Goal: Task Accomplishment & Management: Complete application form

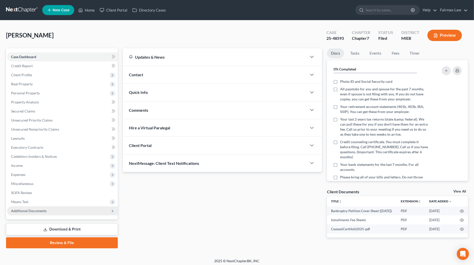
click at [45, 211] on span "Additional Documents" at bounding box center [28, 211] width 35 height 4
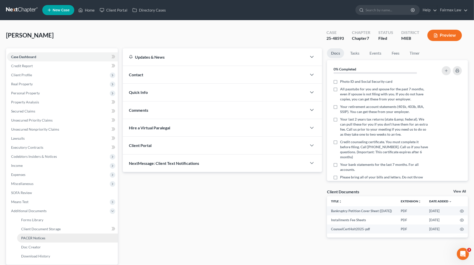
click at [46, 237] on link "PACER Notices" at bounding box center [67, 238] width 101 height 9
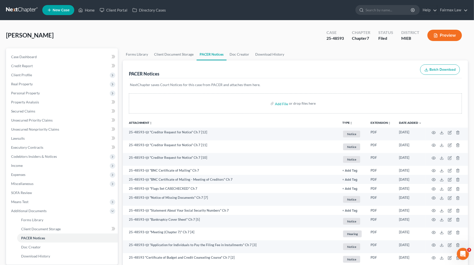
drag, startPoint x: 338, startPoint y: 37, endPoint x: 345, endPoint y: 37, distance: 7.0
click at [338, 37] on div "25-48593" at bounding box center [334, 38] width 17 height 6
drag, startPoint x: 338, startPoint y: 38, endPoint x: 305, endPoint y: 40, distance: 33.3
click at [305, 40] on div "Holt, Linda Upgraded Case 25-48593 Chapter Chapter 7 Status Filed District MIEB…" at bounding box center [237, 37] width 462 height 22
copy div "25-48593"
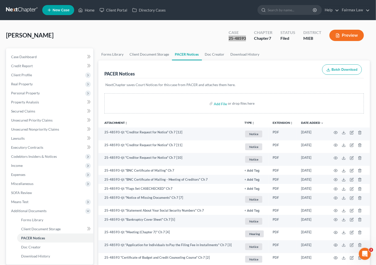
scroll to position [52, 0]
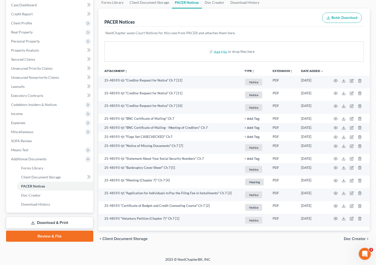
click at [46, 223] on link "Download & Print" at bounding box center [49, 223] width 87 height 12
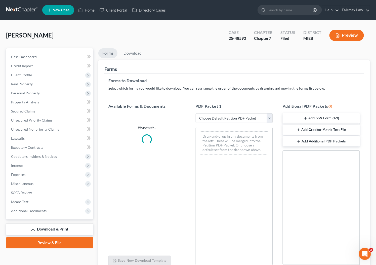
click at [211, 56] on ul "Forms Download" at bounding box center [234, 54] width 272 height 12
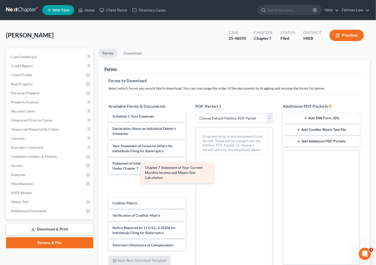
scroll to position [160, 0]
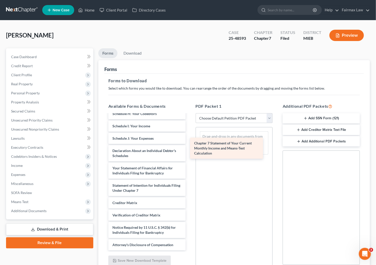
drag, startPoint x: 144, startPoint y: 186, endPoint x: 230, endPoint y: 146, distance: 94.4
click at [190, 146] on div "Chapter 7 Statement of Your Current Monthly Income and Means-Test Calculation B…" at bounding box center [146, 103] width 85 height 296
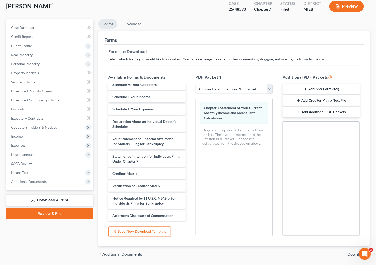
scroll to position [45, 0]
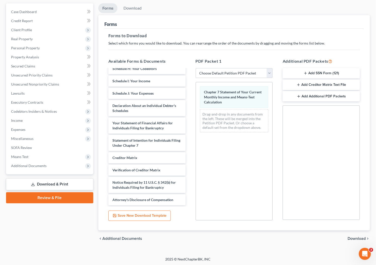
click at [356, 238] on span "Download" at bounding box center [357, 239] width 18 height 4
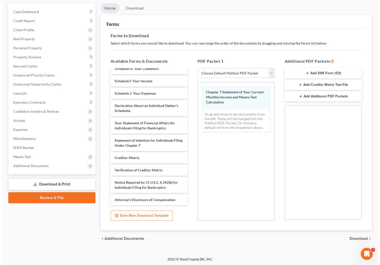
scroll to position [2, 0]
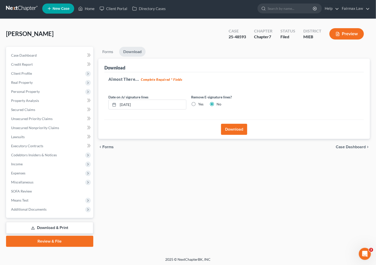
click at [223, 132] on button "Download" at bounding box center [234, 129] width 26 height 11
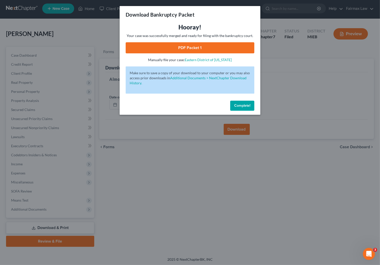
click at [224, 50] on link "PDF Packet 1" at bounding box center [190, 47] width 129 height 11
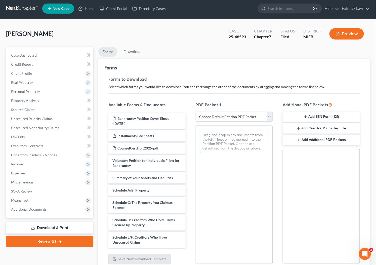
click at [212, 116] on select "Choose Default Petition PDF Packet Complete Bankruptcy Petition (all forms and …" at bounding box center [234, 117] width 77 height 10
select select "8"
click at [196, 112] on select "Choose Default Petition PDF Packet Complete Bankruptcy Petition (all forms and …" at bounding box center [234, 117] width 77 height 10
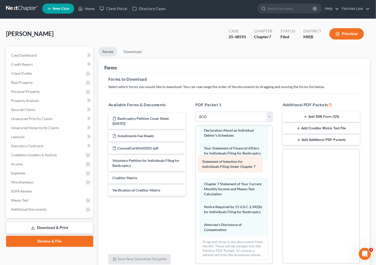
scroll to position [135, 0]
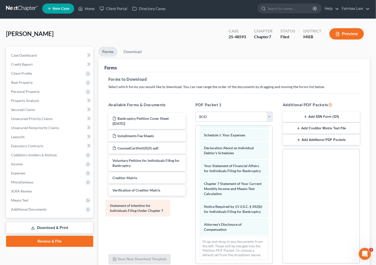
drag, startPoint x: 227, startPoint y: 165, endPoint x: 133, endPoint y: 209, distance: 104.0
click at [196, 209] on div "Statement of Intention for Individuals Filing Under Chapter 7 Summary of Your A…" at bounding box center [234, 130] width 77 height 266
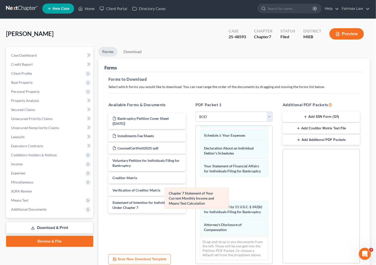
scroll to position [112, 0]
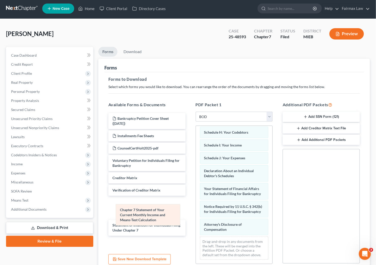
drag, startPoint x: 240, startPoint y: 182, endPoint x: 156, endPoint y: 213, distance: 89.6
click at [196, 213] on div "Chapter 7 Statement of Your Current Monthly Income and Means-Test Calculation S…" at bounding box center [234, 141] width 77 height 243
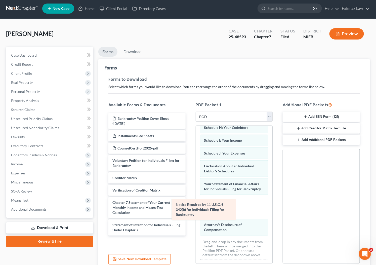
scroll to position [89, 0]
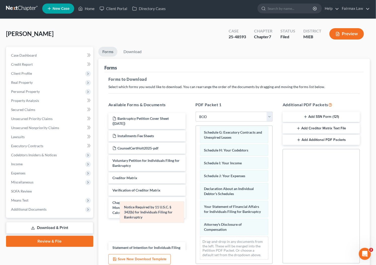
drag, startPoint x: 221, startPoint y: 204, endPoint x: 142, endPoint y: 209, distance: 79.9
click at [196, 209] on div "Notice Required by 11 U.S.C. § 342(b) for Individuals Filing for Bankruptcy Sum…" at bounding box center [234, 150] width 77 height 225
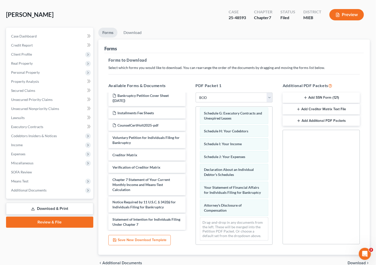
scroll to position [45, 0]
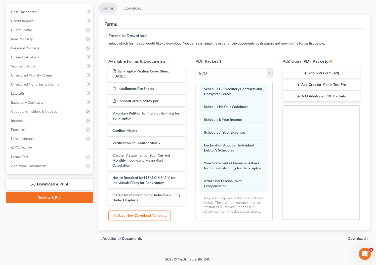
click at [350, 239] on span "Download" at bounding box center [357, 239] width 18 height 4
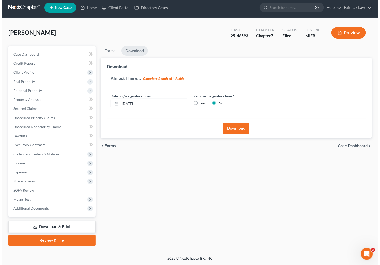
scroll to position [2, 0]
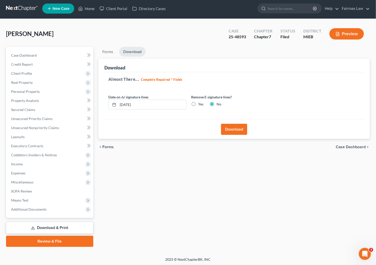
click at [231, 131] on button "Download" at bounding box center [234, 129] width 26 height 11
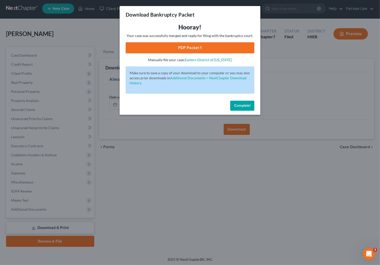
click at [231, 48] on link "PDF Packet 1" at bounding box center [190, 47] width 129 height 11
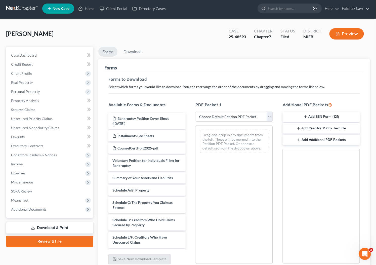
scroll to position [163, 0]
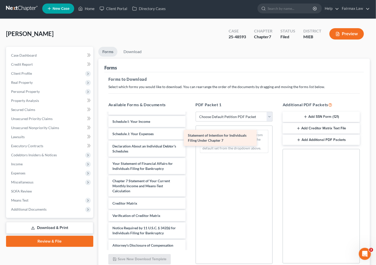
drag, startPoint x: 155, startPoint y: 184, endPoint x: 230, endPoint y: 139, distance: 87.8
click at [190, 139] on div "Statement of Intention for Individuals Filing Under Chapter 7 Bankruptcy Petiti…" at bounding box center [146, 100] width 85 height 301
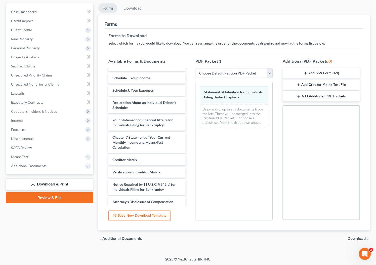
click at [355, 239] on span "Download" at bounding box center [357, 239] width 18 height 4
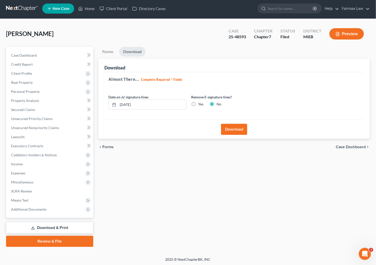
click at [231, 130] on button "Download" at bounding box center [234, 129] width 26 height 11
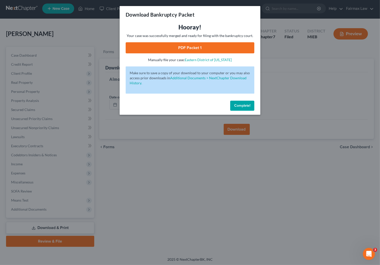
click at [192, 48] on link "PDF Packet 1" at bounding box center [190, 47] width 129 height 11
click at [243, 107] on span "Complete!" at bounding box center [243, 105] width 16 height 4
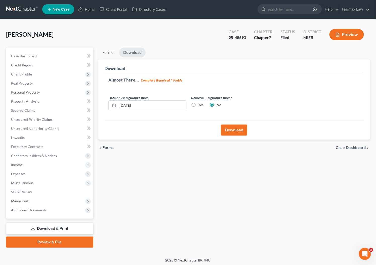
scroll to position [0, 0]
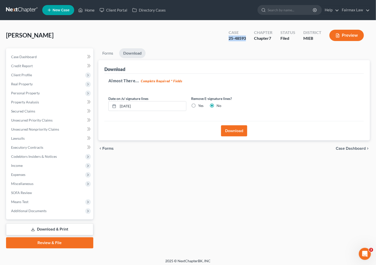
drag, startPoint x: 247, startPoint y: 39, endPoint x: 224, endPoint y: 39, distance: 22.1
click at [224, 39] on div "Case 25-48593 Chapter Chapter 7 Status Filed District MIEB Preview" at bounding box center [296, 35] width 147 height 18
copy div "25-48593"
click at [29, 200] on span "Means Test" at bounding box center [50, 201] width 86 height 9
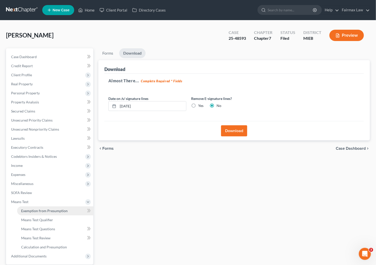
click at [29, 209] on span "Exemption from Presumption" at bounding box center [44, 211] width 47 height 4
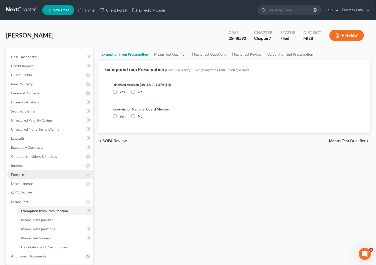
radio input "true"
click at [27, 177] on span "Expenses" at bounding box center [50, 174] width 86 height 9
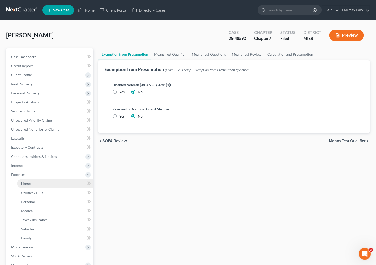
click at [25, 183] on span "Home" at bounding box center [26, 183] width 10 height 4
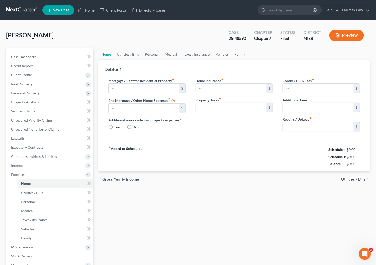
type input "1,200.00"
type input "0.00"
radio input "true"
type input "0.00"
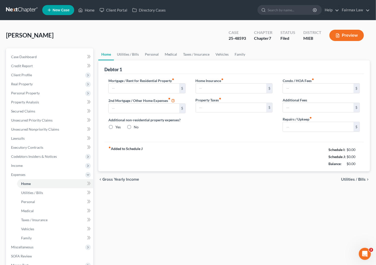
type input "0.00"
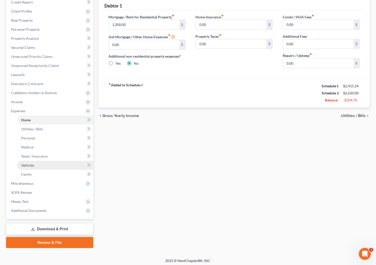
scroll to position [65, 0]
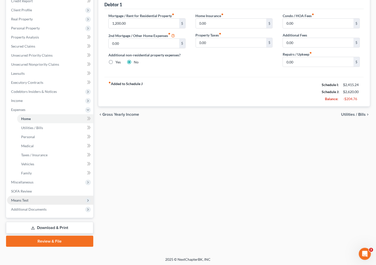
click at [26, 201] on span "Means Test" at bounding box center [19, 200] width 17 height 4
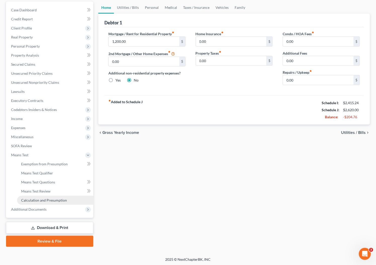
click at [33, 199] on span "Calculation and Presumption" at bounding box center [44, 200] width 46 height 4
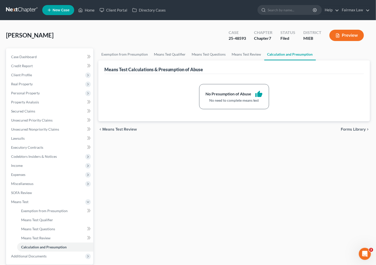
click at [250, 40] on div "Case 25-48593" at bounding box center [237, 35] width 25 height 15
drag, startPoint x: 245, startPoint y: 39, endPoint x: 223, endPoint y: 40, distance: 22.2
click at [223, 40] on div "Case 25-48593 Chapter Chapter 7 Status Filed District MIEB Preview" at bounding box center [296, 35] width 147 height 18
copy div "25-48593"
click at [207, 31] on div "Holt, Linda Upgraded Case 25-48593 Chapter Chapter 7 Status Filed District MIEB…" at bounding box center [188, 37] width 364 height 22
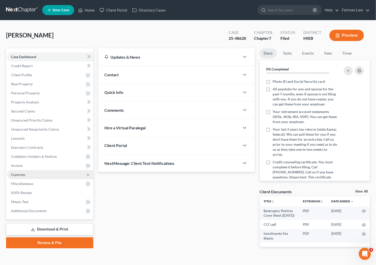
click at [23, 174] on span "Expenses" at bounding box center [18, 174] width 14 height 4
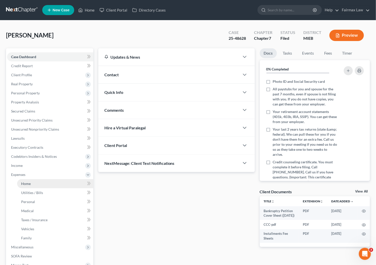
click at [29, 183] on span "Home" at bounding box center [26, 183] width 10 height 4
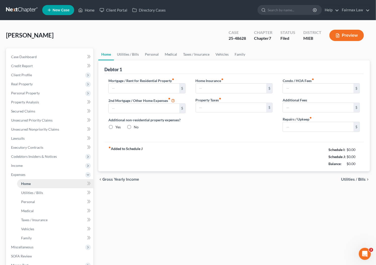
type input "1,100.00"
type input "0.00"
radio input "true"
type input "0.00"
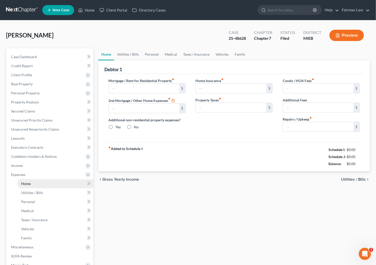
type input "0.00"
type input "50.00"
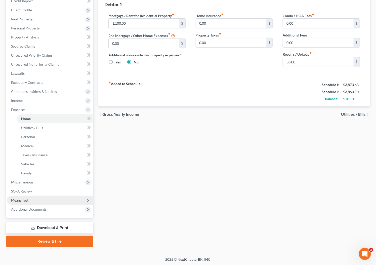
click at [17, 201] on span "Means Test" at bounding box center [19, 200] width 17 height 4
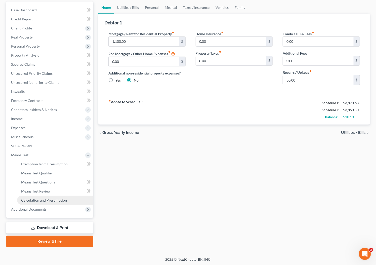
click at [29, 199] on span "Calculation and Presumption" at bounding box center [44, 200] width 46 height 4
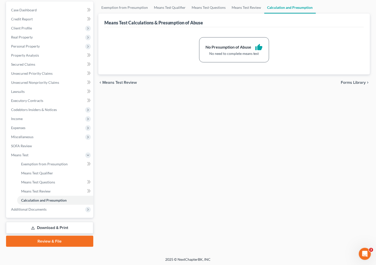
click at [35, 227] on link "Download & Print" at bounding box center [49, 228] width 87 height 12
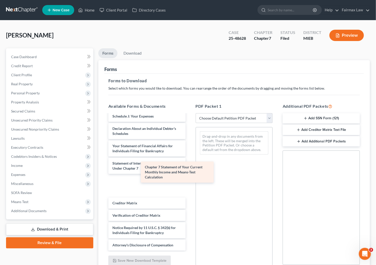
scroll to position [160, 0]
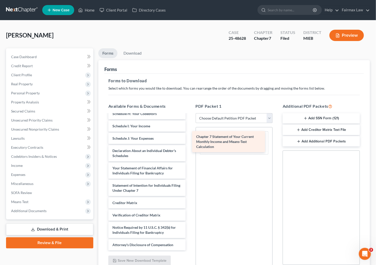
drag, startPoint x: 140, startPoint y: 186, endPoint x: 228, endPoint y: 141, distance: 98.9
click at [190, 140] on div "Chapter 7 Statement of Your Current Monthly Income and Means-Test Calculation B…" at bounding box center [146, 103] width 85 height 296
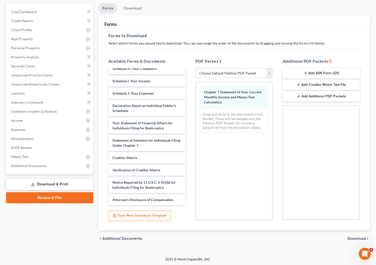
click at [354, 240] on span "Download" at bounding box center [357, 239] width 18 height 4
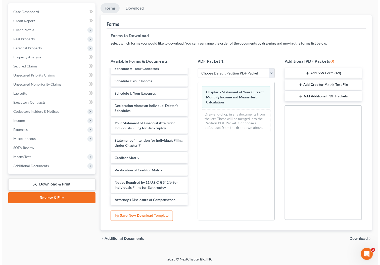
scroll to position [2, 0]
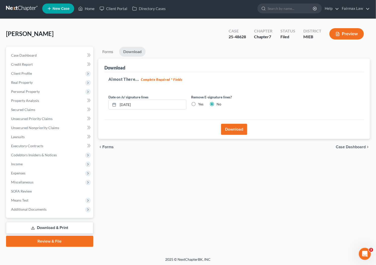
click at [228, 130] on button "Download" at bounding box center [234, 129] width 26 height 11
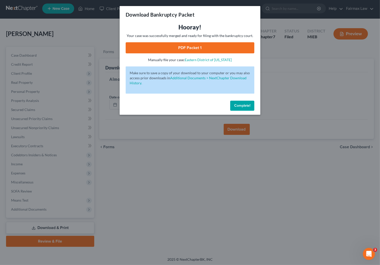
click at [209, 46] on link "PDF Packet 1" at bounding box center [190, 47] width 129 height 11
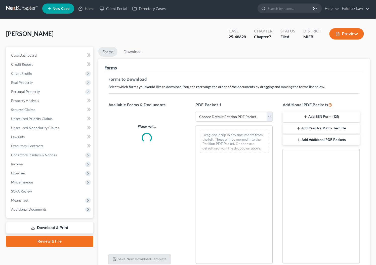
scroll to position [2, 0]
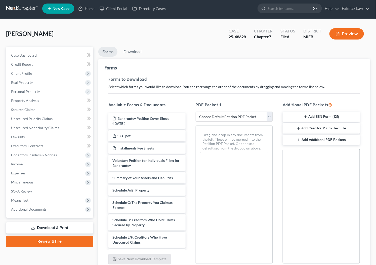
click at [212, 119] on select "Choose Default Petition PDF Packet Complete Bankruptcy Petition (all forms and …" at bounding box center [234, 117] width 77 height 10
select select "8"
click at [196, 112] on select "Choose Default Petition PDF Packet Complete Bankruptcy Petition (all forms and …" at bounding box center [234, 117] width 77 height 10
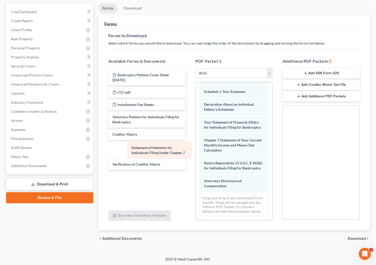
scroll to position [135, 0]
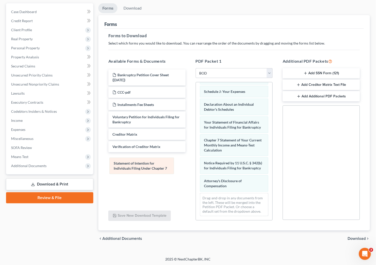
drag, startPoint x: 229, startPoint y: 120, endPoint x: 139, endPoint y: 166, distance: 101.2
click at [196, 166] on div "Statement of Intention for Individuals Filing Under Chapter 7 Summary of Your A…" at bounding box center [234, 87] width 77 height 266
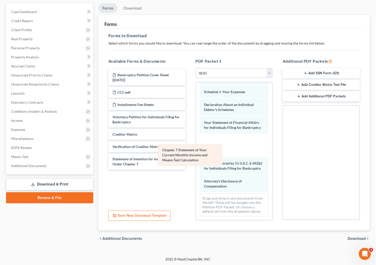
scroll to position [112, 0]
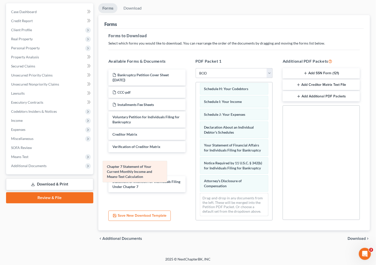
drag, startPoint x: 245, startPoint y: 138, endPoint x: 148, endPoint y: 169, distance: 101.5
click at [196, 169] on div "Chapter 7 Statement of Your Current Monthly Income and Means-Test Calculation S…" at bounding box center [234, 98] width 77 height 243
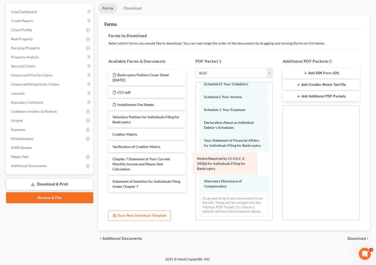
scroll to position [89, 0]
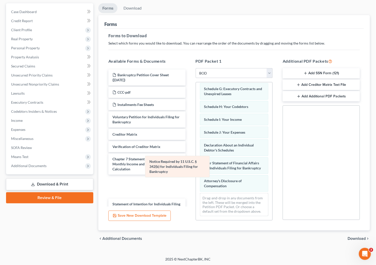
drag, startPoint x: 224, startPoint y: 164, endPoint x: 168, endPoint y: 167, distance: 56.0
click at [196, 167] on div "Notice Required by 11 U.S.C. § 342(b) for Individuals Filing for Bankruptcy Sum…" at bounding box center [234, 107] width 77 height 225
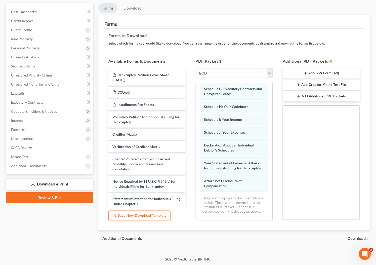
click at [361, 237] on span "Download" at bounding box center [357, 239] width 18 height 4
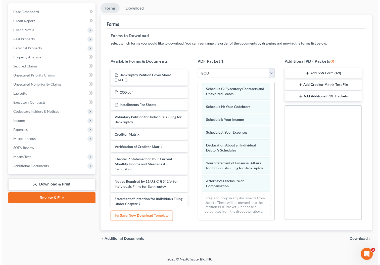
scroll to position [2, 0]
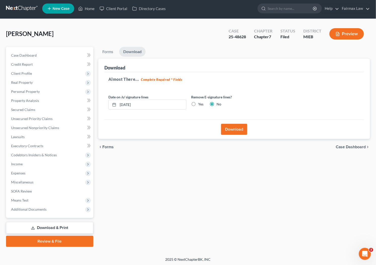
click at [244, 127] on button "Download" at bounding box center [234, 129] width 26 height 11
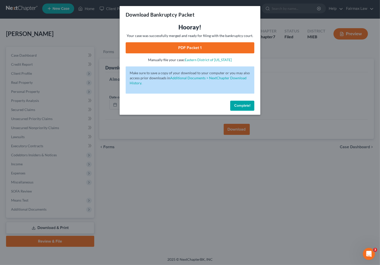
click at [151, 50] on link "PDF Packet 1" at bounding box center [190, 47] width 129 height 11
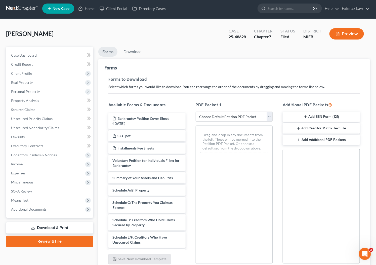
scroll to position [163, 0]
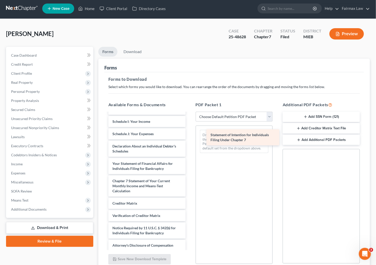
drag, startPoint x: 152, startPoint y: 183, endPoint x: 250, endPoint y: 138, distance: 107.8
click at [190, 138] on div "Statement of Intention for Individuals Filing Under Chapter 7 Bankruptcy Petiti…" at bounding box center [146, 100] width 85 height 301
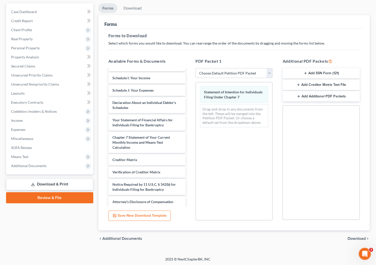
click at [359, 238] on span "Download" at bounding box center [357, 239] width 18 height 4
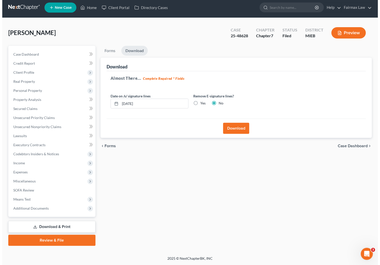
scroll to position [2, 0]
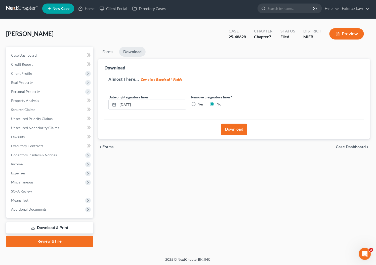
click at [241, 129] on button "Download" at bounding box center [234, 129] width 26 height 11
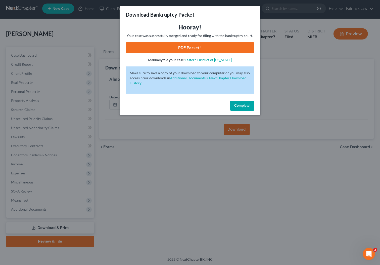
click at [214, 40] on div "Hooray! Your case was successfully merged and ready for filing with the bankrup…" at bounding box center [190, 42] width 129 height 39
click at [216, 45] on link "PDF Packet 1" at bounding box center [190, 47] width 129 height 11
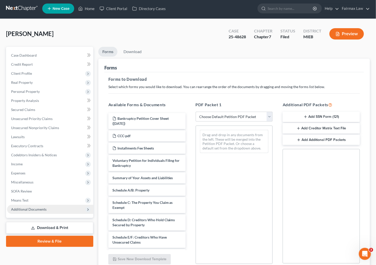
click at [22, 212] on span "Additional Documents" at bounding box center [50, 209] width 86 height 9
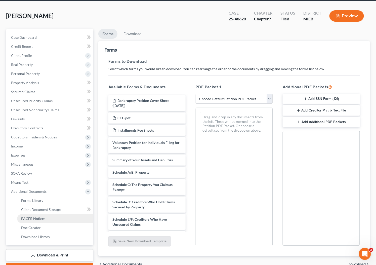
click at [25, 216] on span "PACER Notices" at bounding box center [33, 218] width 24 height 4
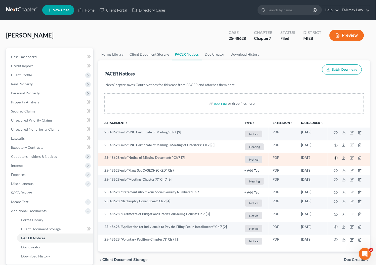
click at [336, 156] on icon "button" at bounding box center [336, 158] width 4 height 4
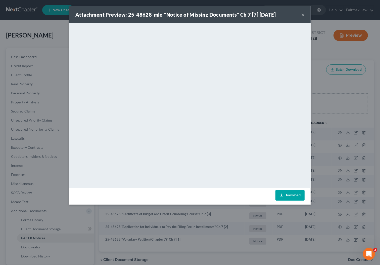
click at [332, 87] on div "Attachment Preview: 25-48628-mlo "Notice of Missing Documents" Ch 7 [7] [DATE] …" at bounding box center [190, 132] width 380 height 265
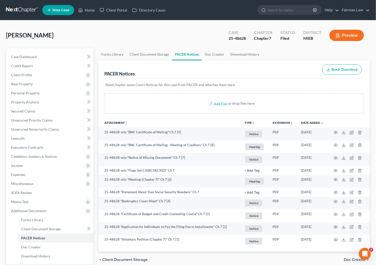
click at [246, 40] on div "25-48628" at bounding box center [237, 38] width 17 height 6
copy div "25-48628"
